Goal: Task Accomplishment & Management: Manage account settings

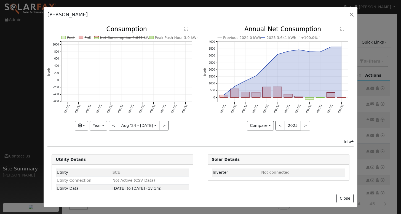
click at [352, 14] on button "button" at bounding box center [352, 15] width 8 height 8
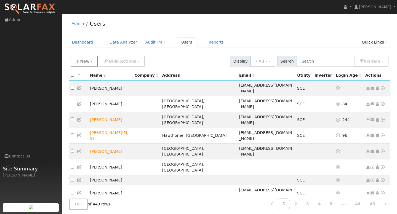
click at [84, 60] on span "New" at bounding box center [84, 61] width 9 height 4
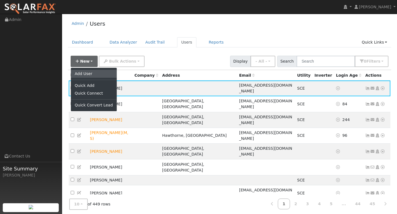
click at [84, 72] on link "Add User" at bounding box center [94, 74] width 46 height 8
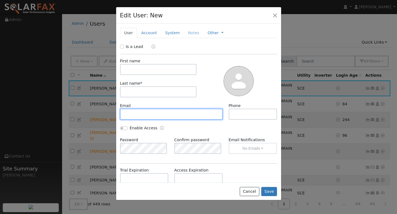
click at [147, 113] on input "text" at bounding box center [171, 114] width 103 height 11
paste input "[EMAIL_ADDRESS][DOMAIN_NAME]"
type input "[EMAIL_ADDRESS][DOMAIN_NAME]"
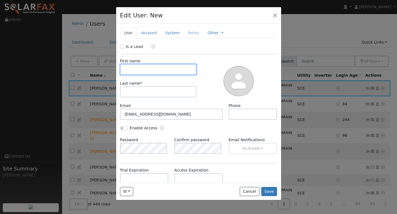
click at [135, 70] on input "text" at bounding box center [158, 69] width 77 height 11
type input "[PERSON_NAME]"
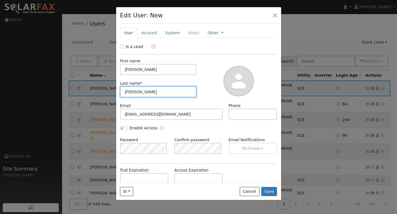
type input "[PERSON_NAME]"
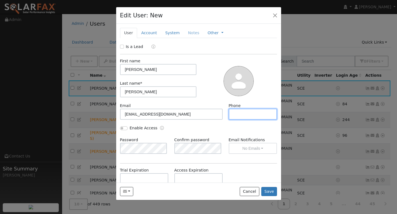
click at [234, 114] on input "text" at bounding box center [253, 114] width 49 height 11
paste input "[PHONE_NUMBER]"
type input "[PHONE_NUMBER]"
click at [272, 189] on button "Save" at bounding box center [269, 191] width 16 height 9
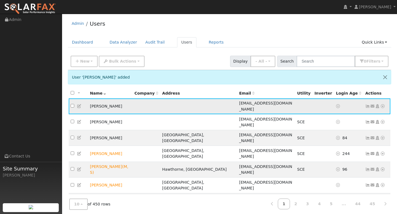
click at [383, 104] on icon at bounding box center [382, 106] width 5 height 4
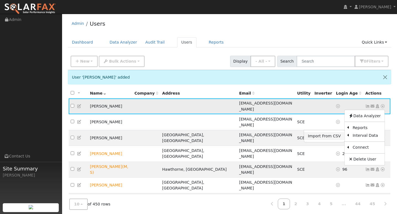
click at [329, 134] on link "Import From CSV" at bounding box center [324, 136] width 41 height 8
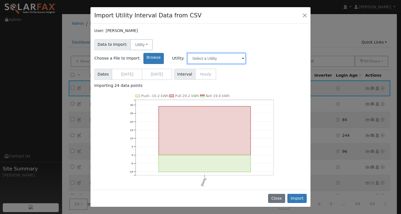
click at [246, 53] on input "text" at bounding box center [216, 58] width 59 height 11
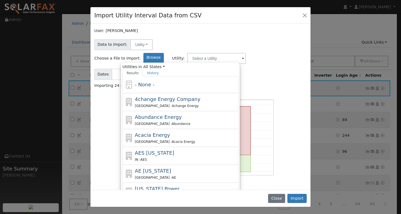
click at [284, 30] on div "User: [PERSON_NAME]" at bounding box center [200, 31] width 213 height 6
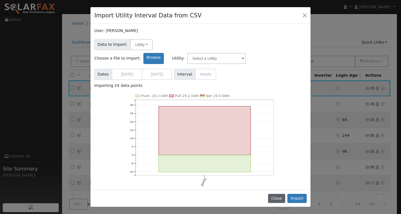
click at [282, 198] on button "Close" at bounding box center [276, 198] width 17 height 9
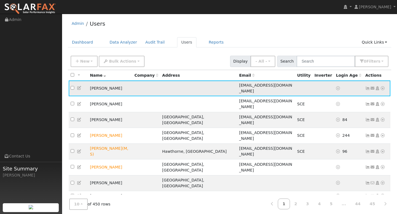
click at [380, 87] on icon at bounding box center [382, 88] width 5 height 4
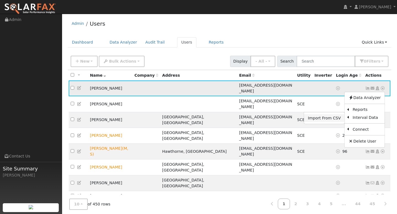
click at [335, 114] on link "Import From CSV" at bounding box center [324, 118] width 41 height 8
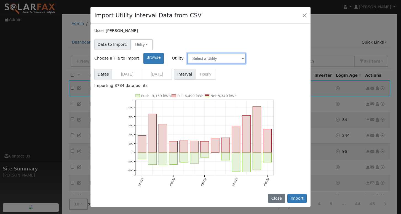
click at [246, 53] on input "text" at bounding box center [216, 58] width 59 height 11
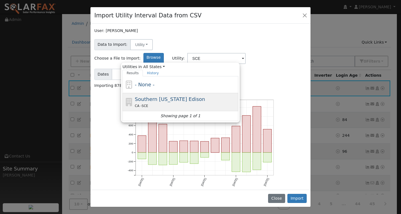
click at [237, 96] on div "Southern [US_STATE] Edison CA - SCE" at bounding box center [186, 102] width 102 height 13
type input "Southern [US_STATE] Edison"
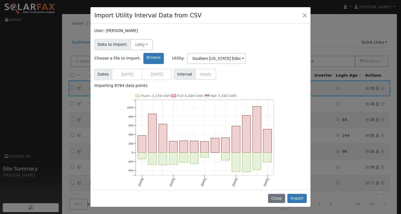
scroll to position [7, 0]
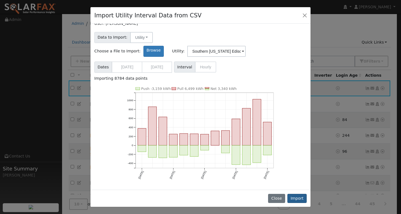
click at [301, 198] on button "Import" at bounding box center [297, 198] width 19 height 9
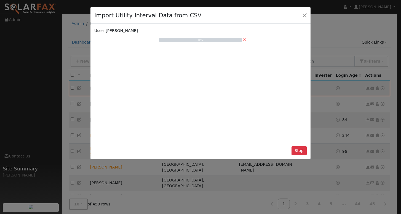
scroll to position [0, 0]
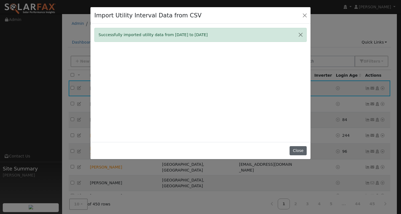
click at [297, 152] on button "Close" at bounding box center [298, 150] width 17 height 9
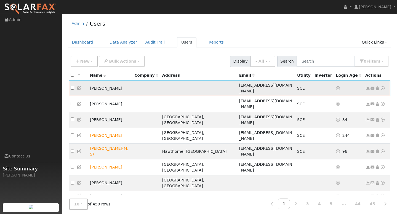
click at [369, 86] on icon at bounding box center [367, 88] width 5 height 4
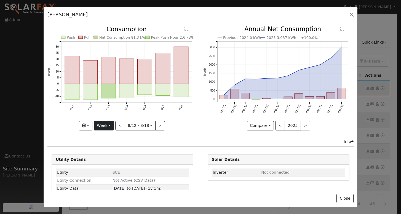
click at [107, 123] on button "Week" at bounding box center [104, 125] width 20 height 9
click at [104, 159] on link "Year" at bounding box center [113, 161] width 38 height 8
type input "[DATE]"
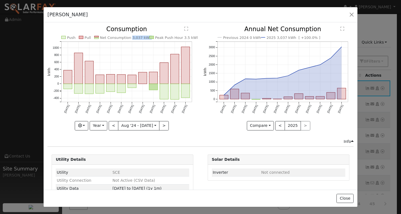
copy text "3,037 kWh"
drag, startPoint x: 127, startPoint y: 38, endPoint x: 144, endPoint y: 38, distance: 16.8
click at [144, 38] on text "Net Consumption 3,037 kWh" at bounding box center [126, 38] width 52 height 4
